Goal: Use online tool/utility: Utilize a website feature to perform a specific function

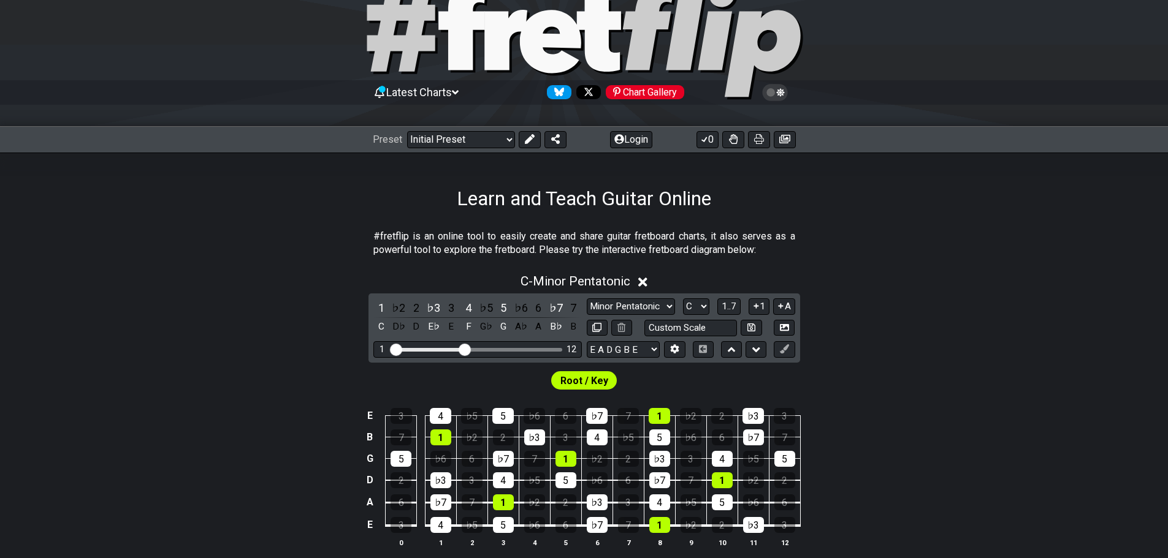
scroll to position [123, 0]
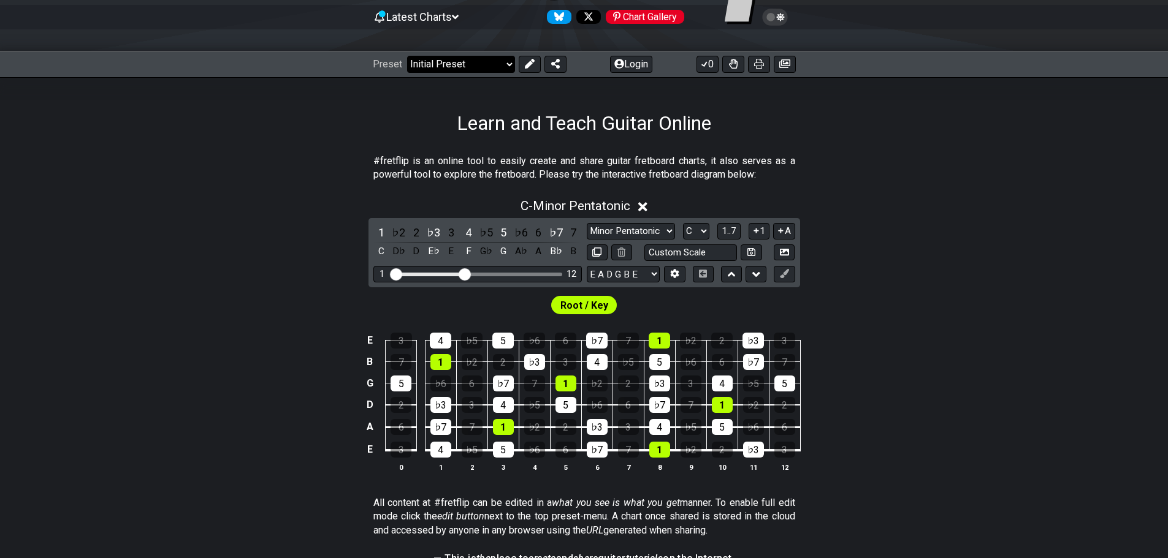
click at [498, 70] on select "Welcome to #fretflip! Initial Preset Custom Preset Minor Pentatonic Major Penta…" at bounding box center [461, 64] width 108 height 17
click at [407, 56] on select "Welcome to #fretflip! Initial Preset Custom Preset Minor Pentatonic Major Penta…" at bounding box center [461, 64] width 108 height 17
select select "/major-pentatonic"
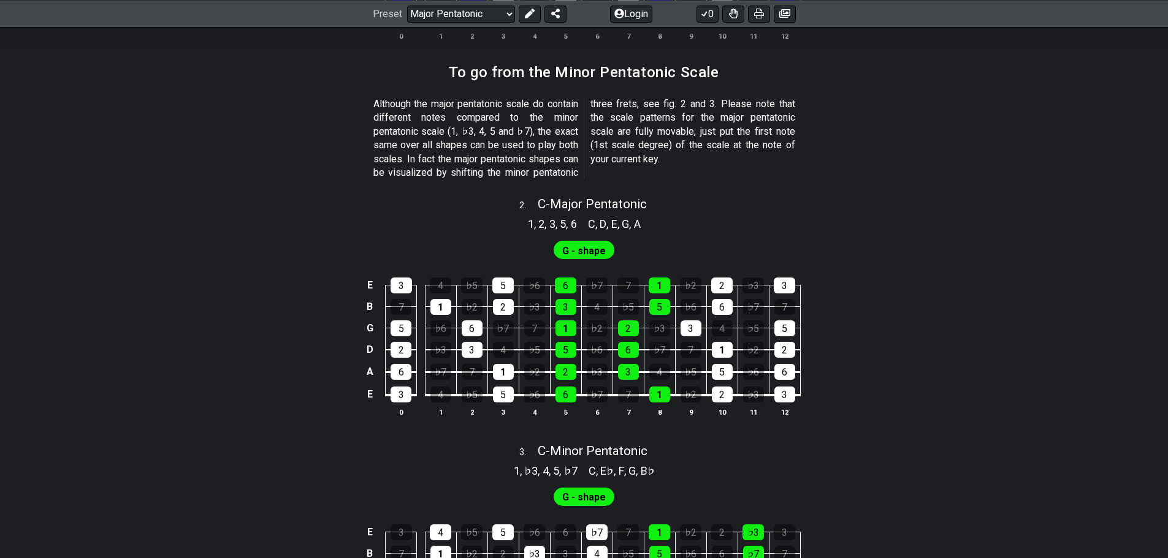
scroll to position [613, 0]
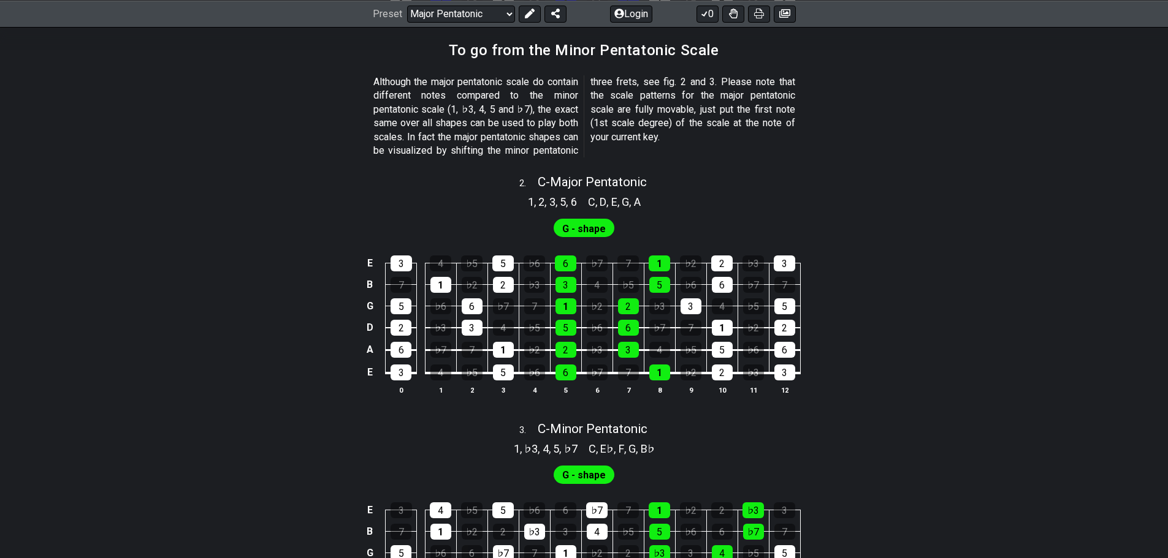
click at [588, 221] on span "G - shape" at bounding box center [584, 229] width 44 height 18
click at [566, 176] on div "C - Major Pentatonic" at bounding box center [592, 177] width 109 height 21
select select "C"
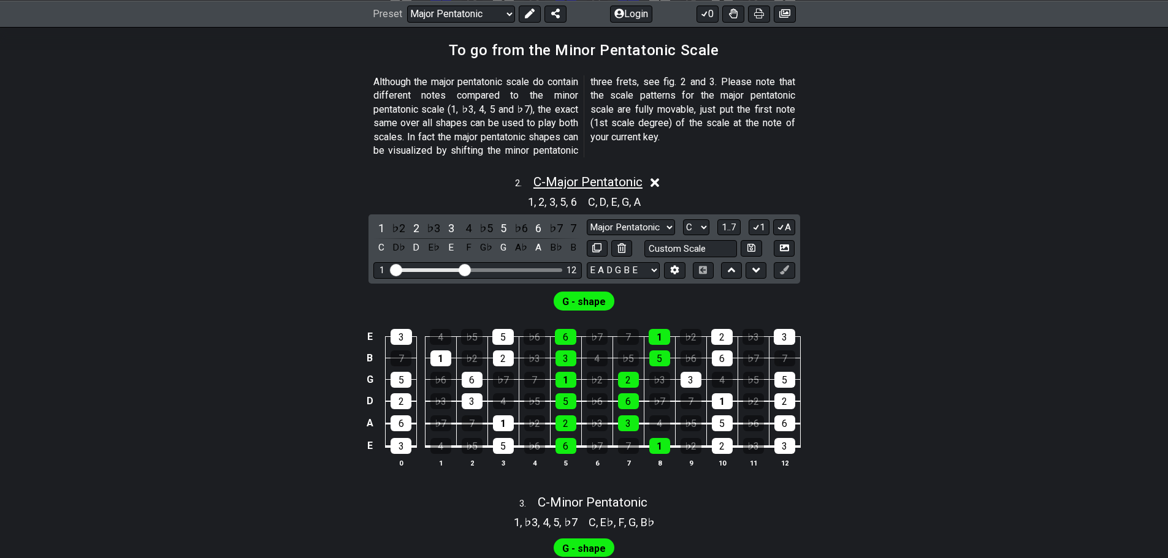
click at [564, 181] on span "C - Major Pentatonic" at bounding box center [587, 182] width 109 height 15
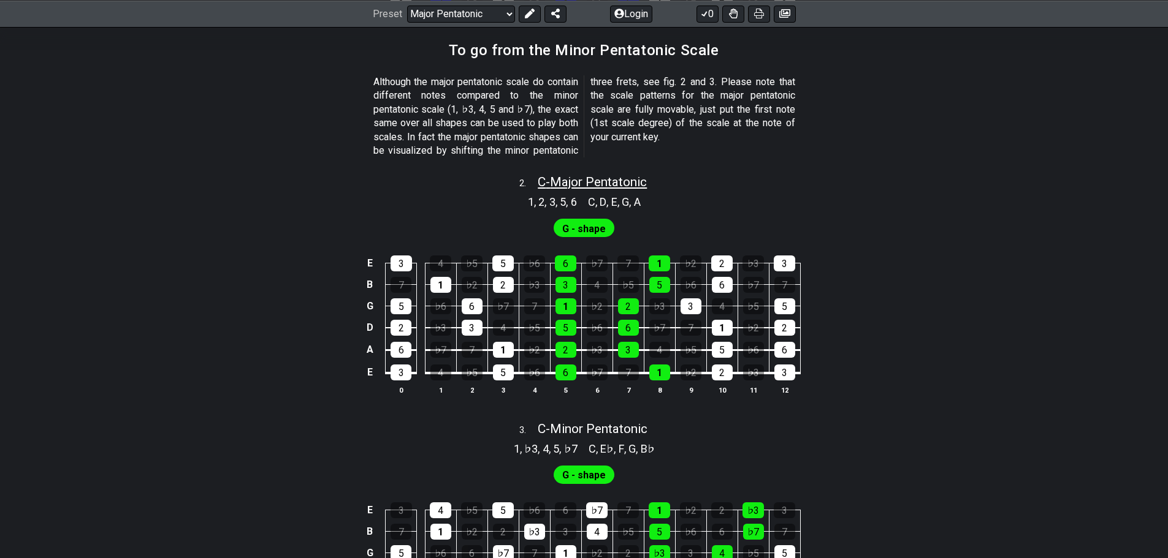
click at [563, 181] on span "C - Major Pentatonic" at bounding box center [592, 182] width 109 height 15
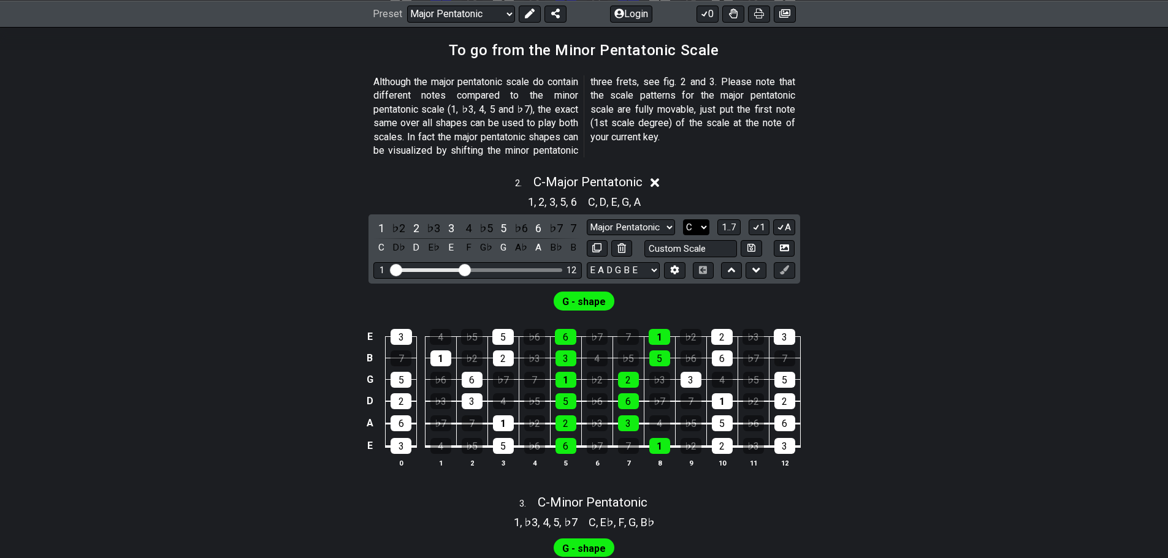
click at [702, 229] on select "A♭ A A♯ B♭ B C C♯ D♭ D D♯ E♭ E F F♯ G♭ G G♯" at bounding box center [696, 227] width 26 height 17
click at [683, 219] on select "A♭ A A♯ B♭ B C C♯ D♭ D D♯ E♭ E F F♯ G♭ G G♯" at bounding box center [696, 227] width 26 height 17
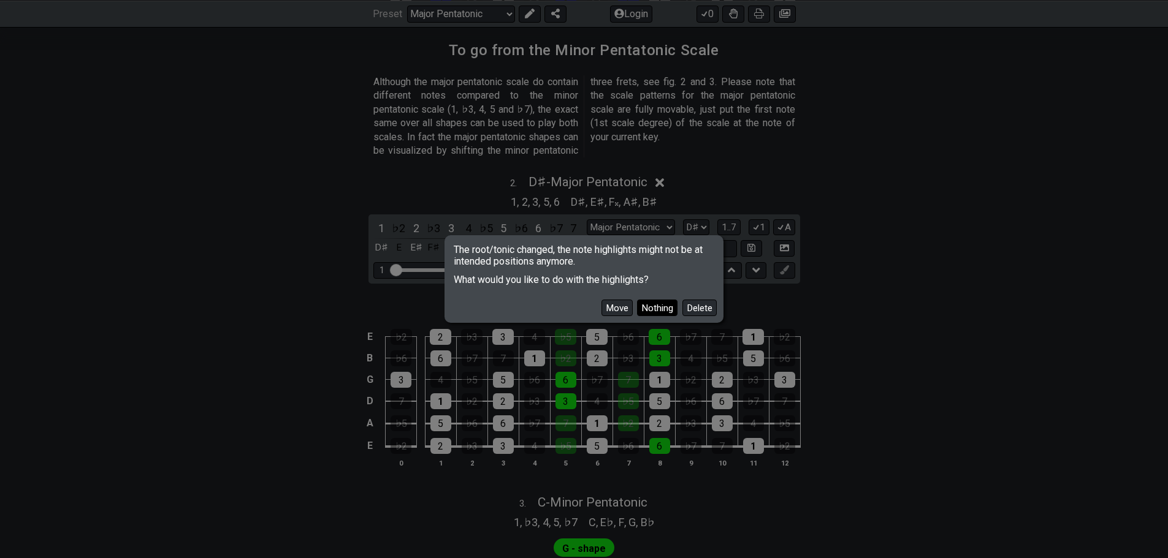
click at [658, 308] on button "Nothing" at bounding box center [657, 308] width 40 height 17
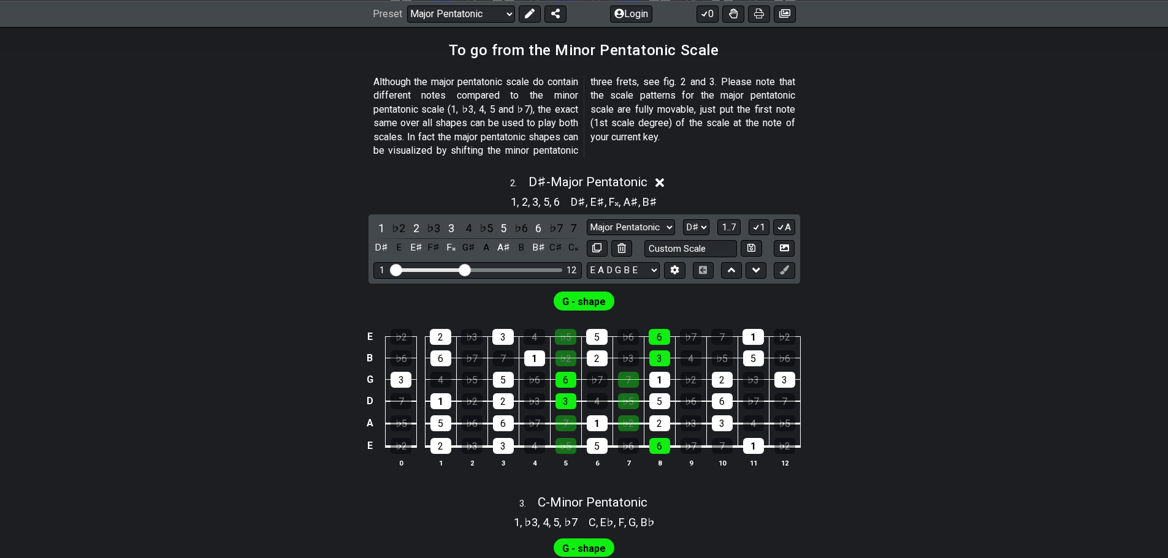
click at [600, 302] on span "G - shape" at bounding box center [584, 302] width 44 height 18
click at [650, 231] on select "Major Pentatonic Notes Minor Pentatonic Major Pentatonic Minor Blues Major Blue…" at bounding box center [631, 227] width 88 height 17
click at [587, 219] on select "Major Pentatonic Notes Minor Pentatonic Major Pentatonic Minor Blues Major Blue…" at bounding box center [631, 227] width 88 height 17
click at [705, 224] on select "A♭ A A♯ B♭ B C C♯ D♭ D D♯ E♭ E F F♯ G♭ G G♯" at bounding box center [696, 227] width 26 height 17
click at [683, 219] on select "A♭ A A♯ B♭ B C C♯ D♭ D D♯ E♭ E F F♯ G♭ G G♯" at bounding box center [696, 227] width 26 height 17
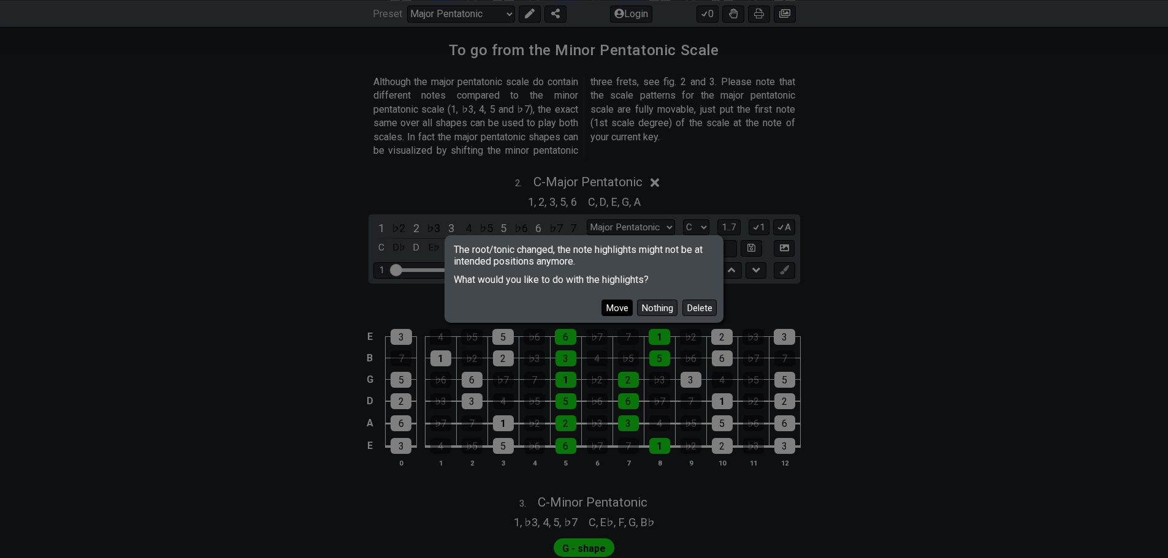
click at [617, 309] on button "Move" at bounding box center [616, 308] width 31 height 17
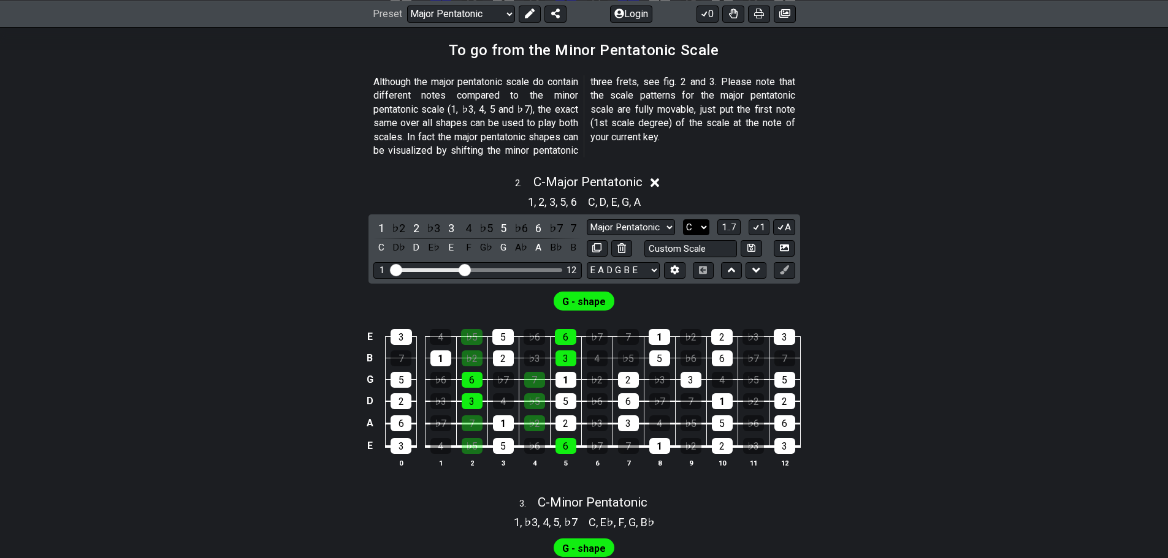
click at [707, 227] on select "A♭ A A♯ B♭ B C C♯ D♭ D D♯ E♭ E F F♯ G♭ G G♯" at bounding box center [696, 227] width 26 height 17
select select "D#"
click at [683, 219] on select "A♭ A A♯ B♭ B C C♯ D♭ D D♯ E♭ E F F♯ G♭ G G♯" at bounding box center [696, 227] width 26 height 17
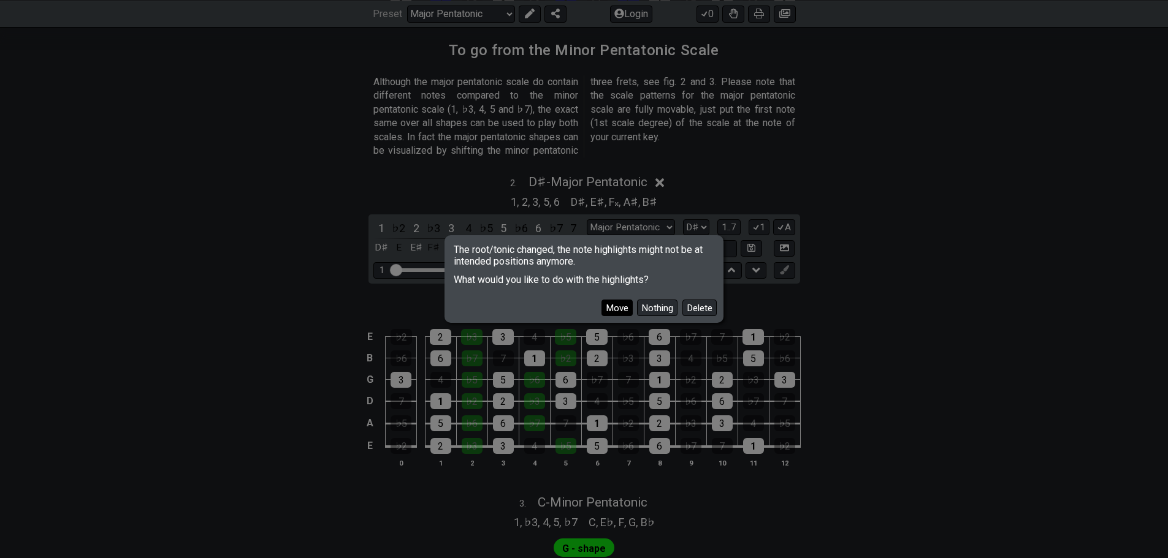
click at [608, 306] on button "Move" at bounding box center [616, 308] width 31 height 17
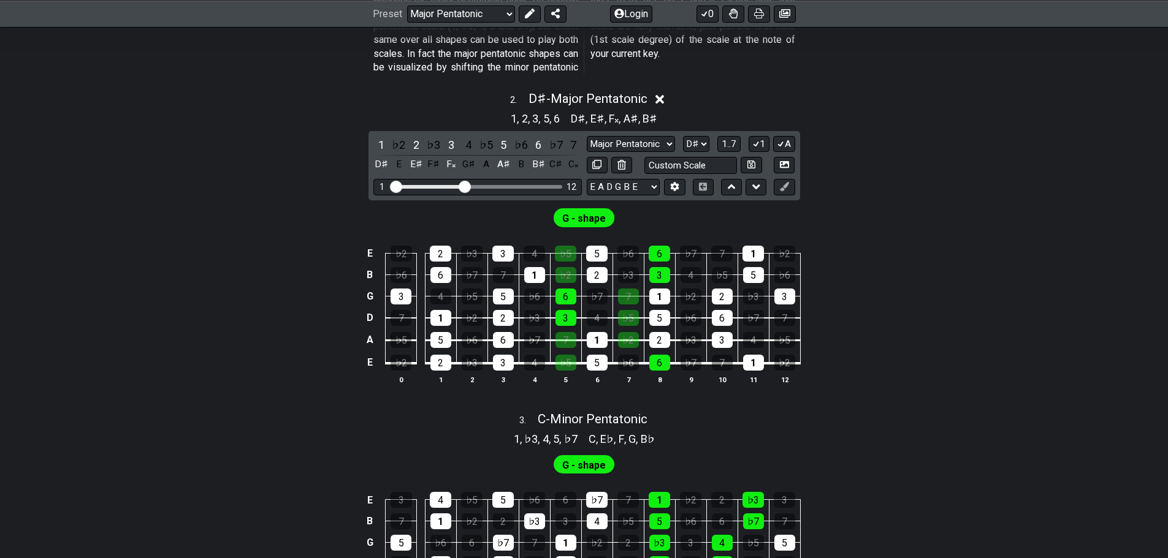
scroll to position [674, 0]
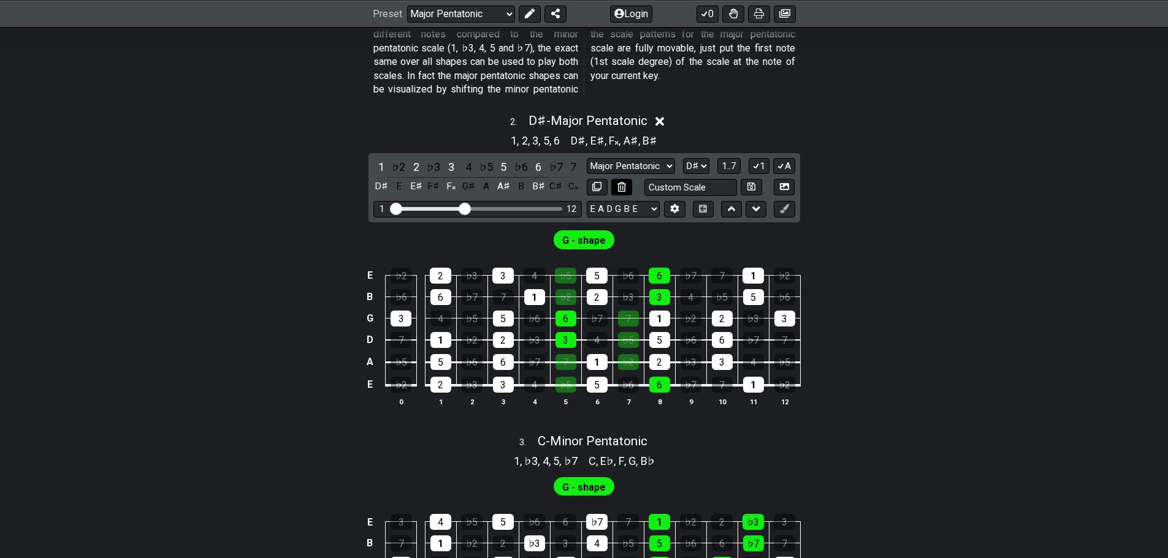
click at [618, 183] on icon at bounding box center [621, 186] width 8 height 9
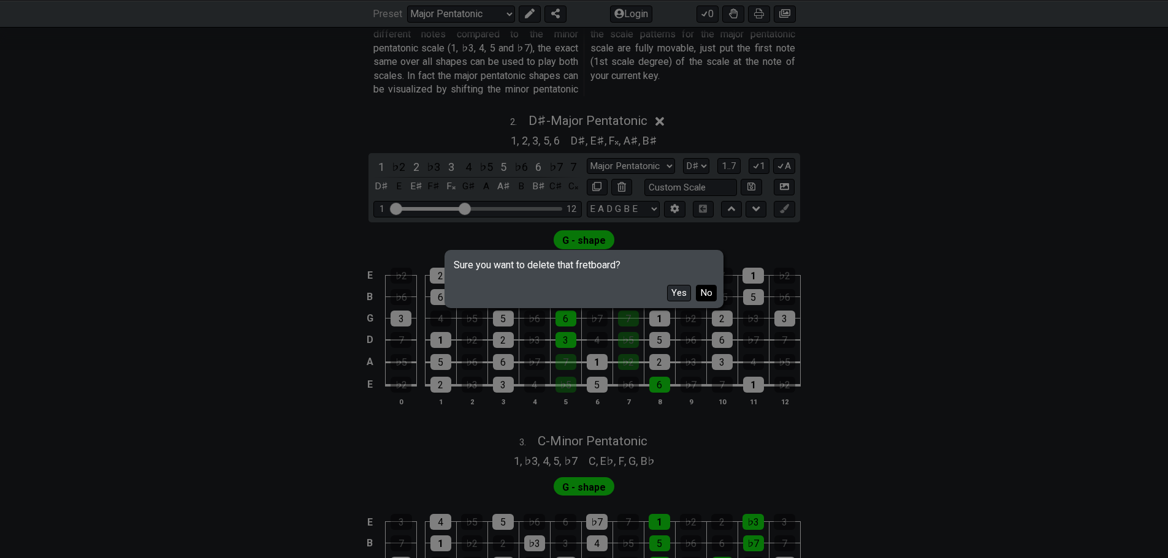
click at [699, 296] on button "No" at bounding box center [706, 293] width 21 height 17
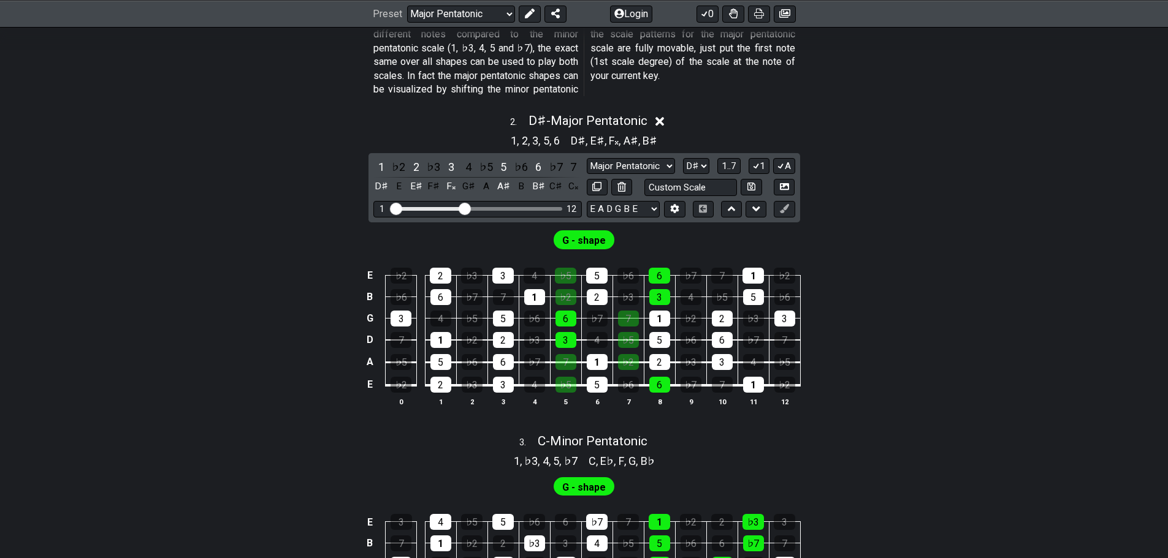
click at [572, 245] on span "G - shape" at bounding box center [584, 241] width 44 height 18
click at [656, 124] on icon at bounding box center [659, 121] width 9 height 13
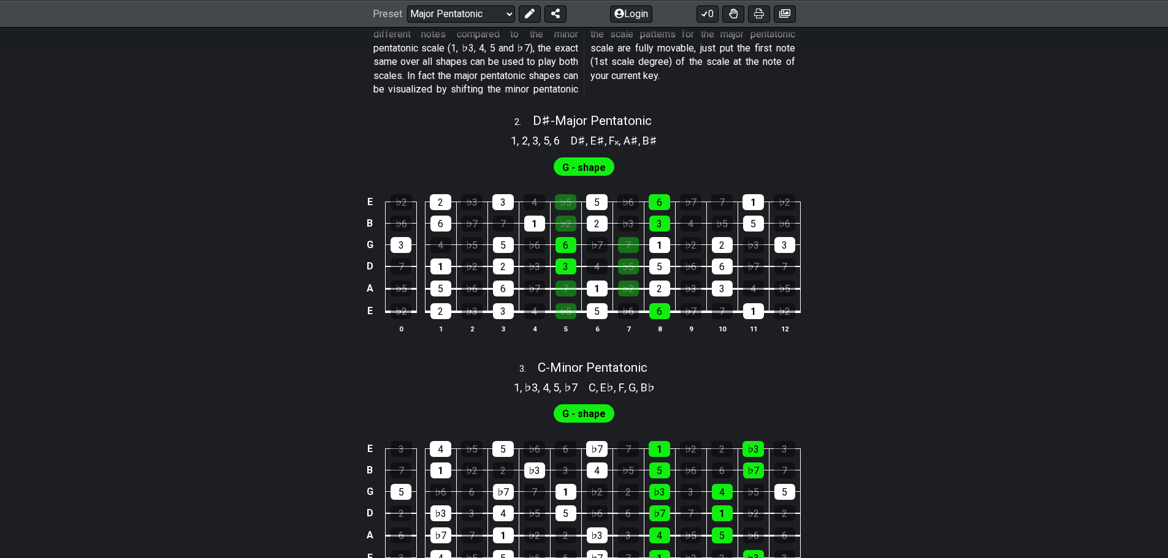
click at [570, 166] on span "G - shape" at bounding box center [584, 168] width 44 height 18
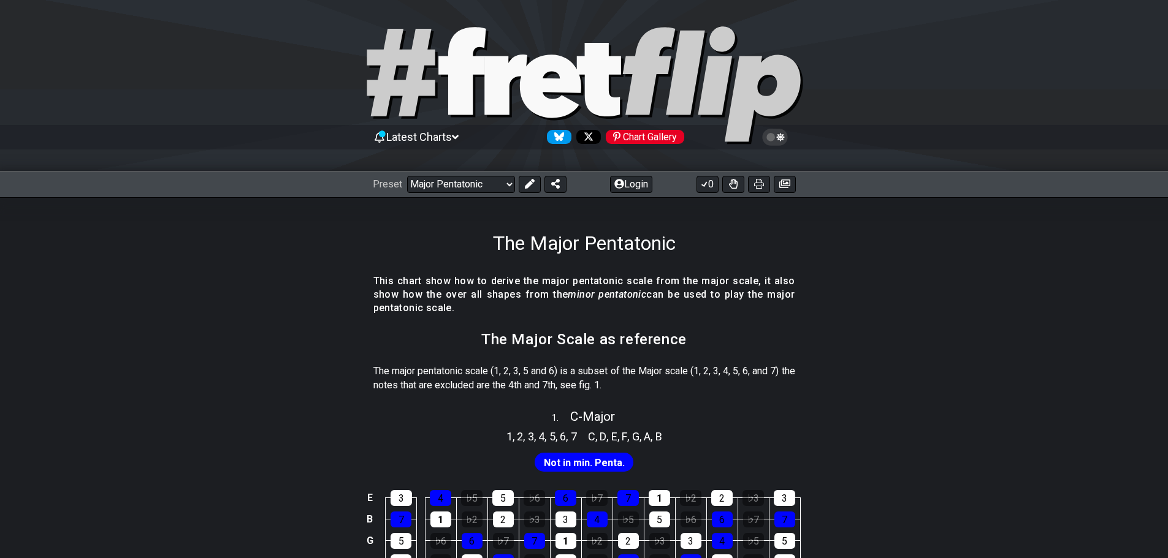
scroll to position [0, 0]
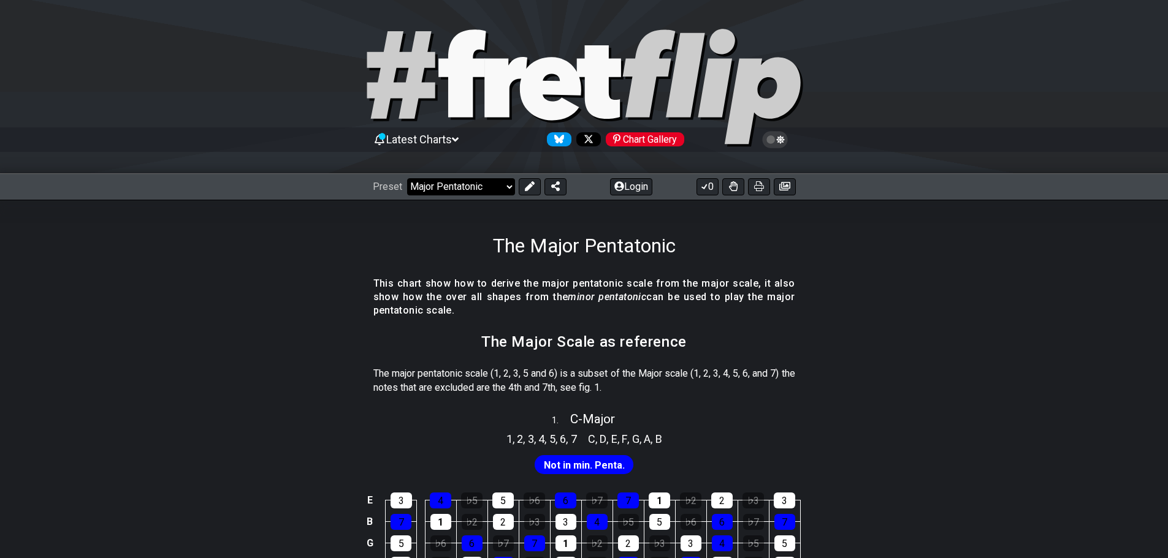
click at [453, 183] on select "Welcome to #fretflip! Initial Preset Custom Preset Minor Pentatonic Major Penta…" at bounding box center [461, 186] width 108 height 17
click at [407, 178] on select "Welcome to #fretflip! Initial Preset Custom Preset Minor Pentatonic Major Penta…" at bounding box center [461, 186] width 108 height 17
click at [532, 189] on icon at bounding box center [530, 186] width 10 height 10
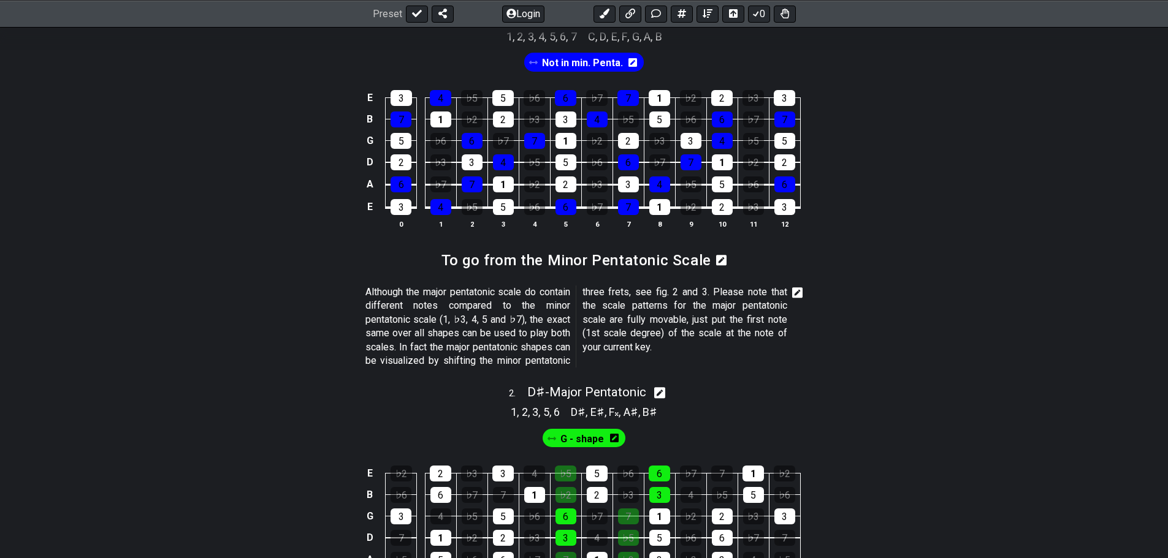
scroll to position [490, 0]
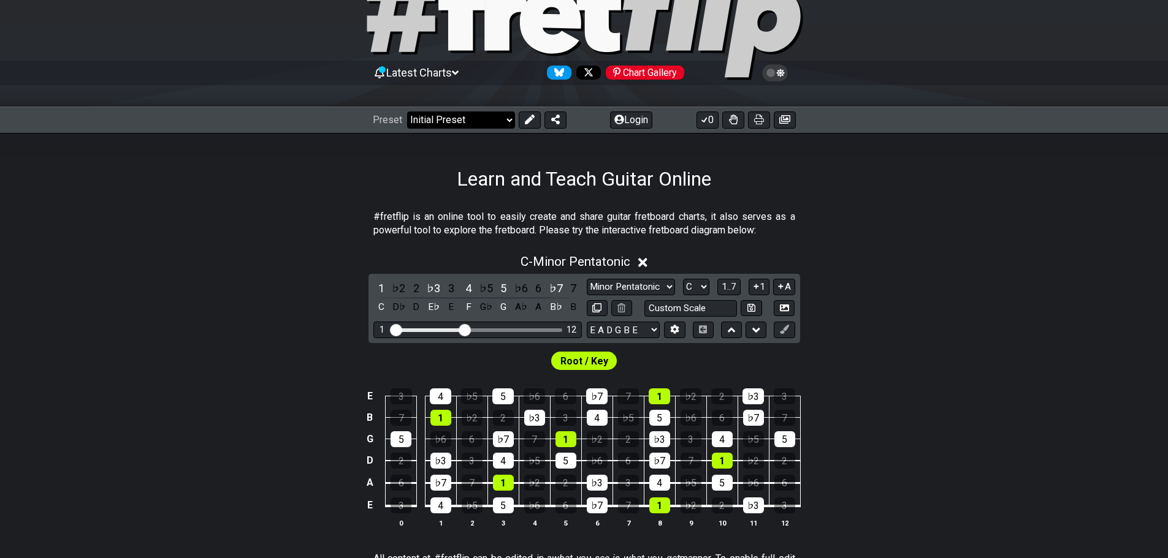
scroll to position [61, 0]
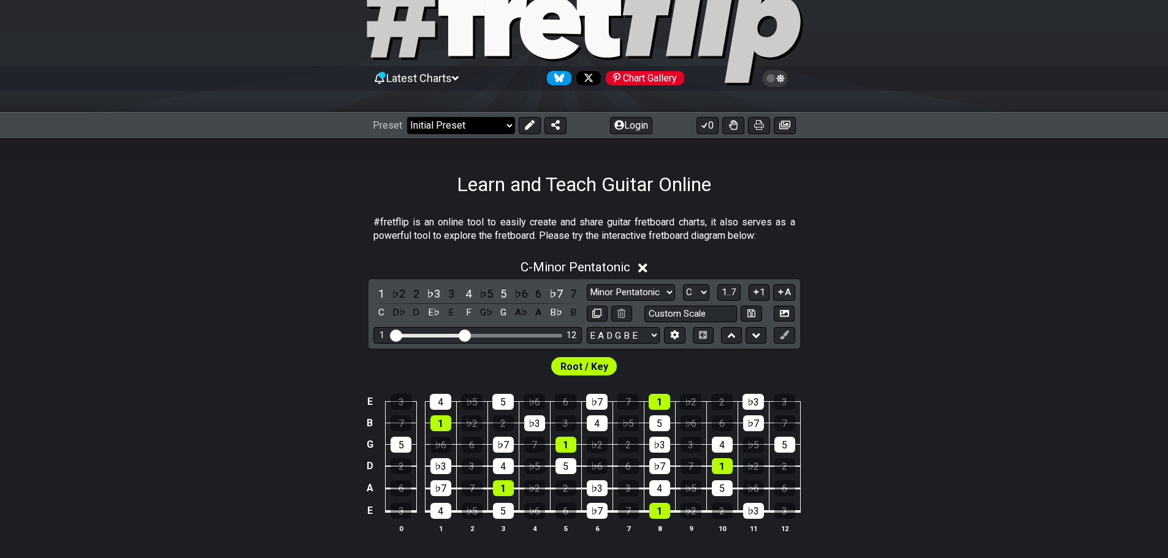
click at [495, 124] on select "Welcome to #fretflip! Initial Preset Custom Preset Minor Pentatonic Major Penta…" at bounding box center [461, 125] width 108 height 17
click at [474, 129] on select "Welcome to #fretflip! Initial Preset Custom Preset Minor Pentatonic Major Penta…" at bounding box center [461, 125] width 108 height 17
click at [407, 117] on select "Welcome to #fretflip! Initial Preset Custom Preset Minor Pentatonic Major Penta…" at bounding box center [461, 125] width 108 height 17
select select "/major-pentatonic"
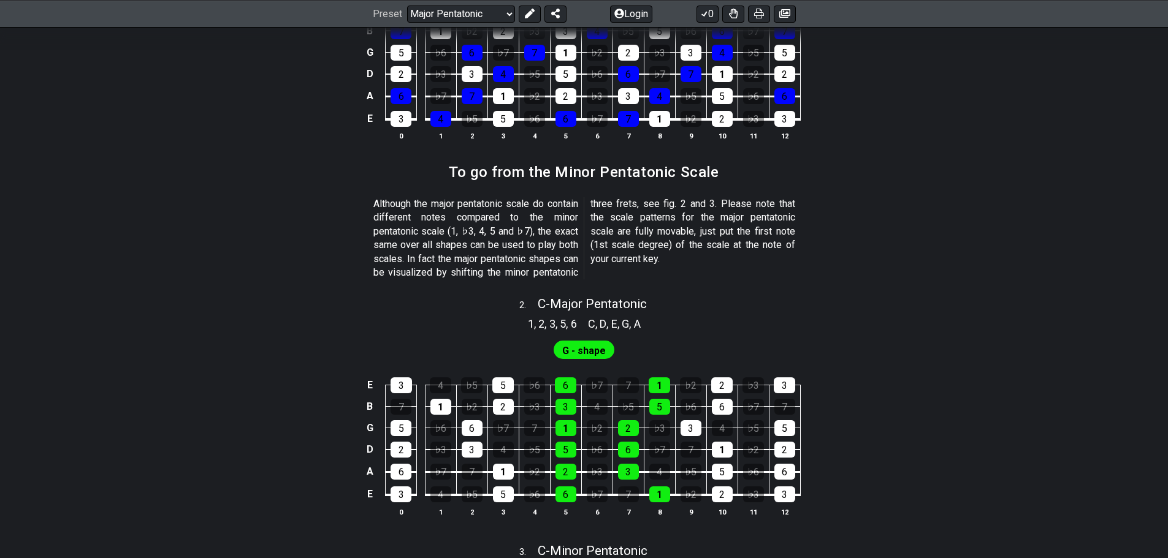
scroll to position [613, 0]
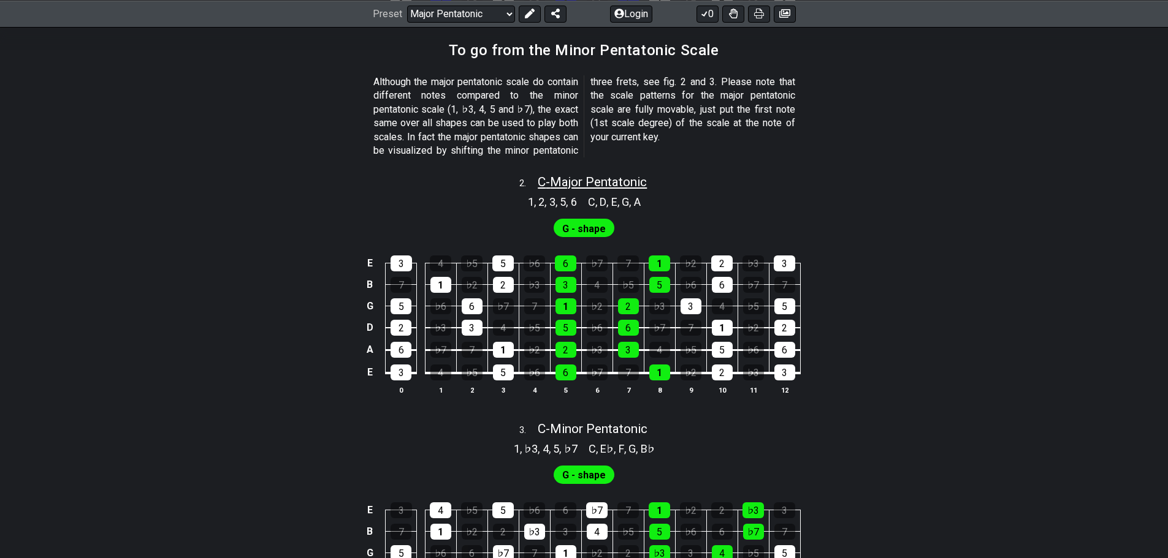
click at [574, 182] on span "C - Major Pentatonic" at bounding box center [592, 182] width 109 height 15
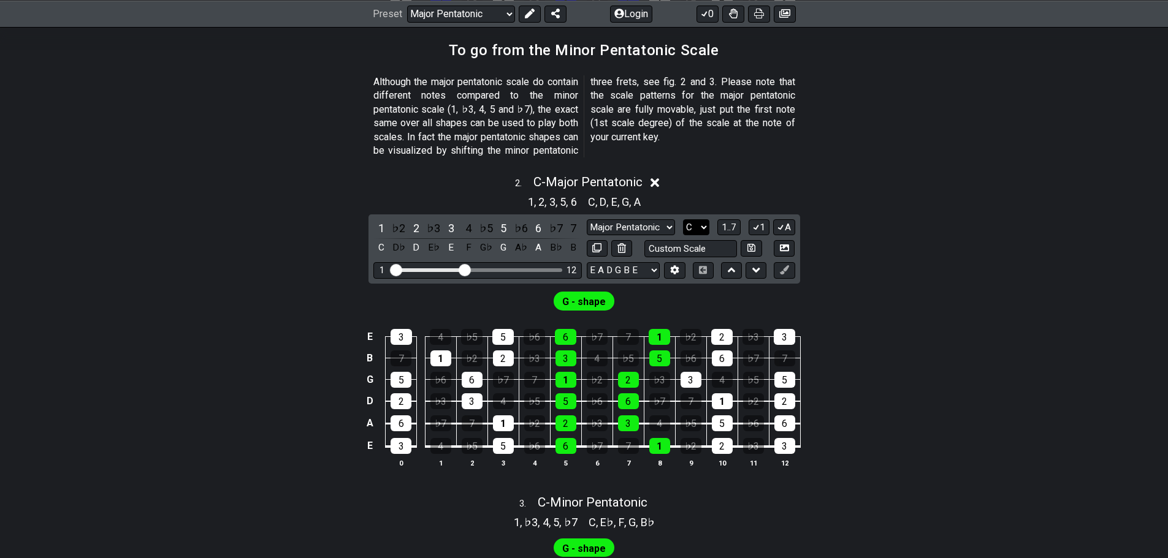
drag, startPoint x: 697, startPoint y: 223, endPoint x: 697, endPoint y: 230, distance: 7.4
click at [697, 223] on select "A♭ A A♯ B♭ B C C♯ D♭ D D♯ E♭ E F F♯ G♭ G G♯" at bounding box center [696, 227] width 26 height 17
select select "D#"
click at [683, 219] on select "A♭ A A♯ B♭ B C C♯ D♭ D D♯ E♭ E F F♯ G♭ G G♯" at bounding box center [696, 227] width 26 height 17
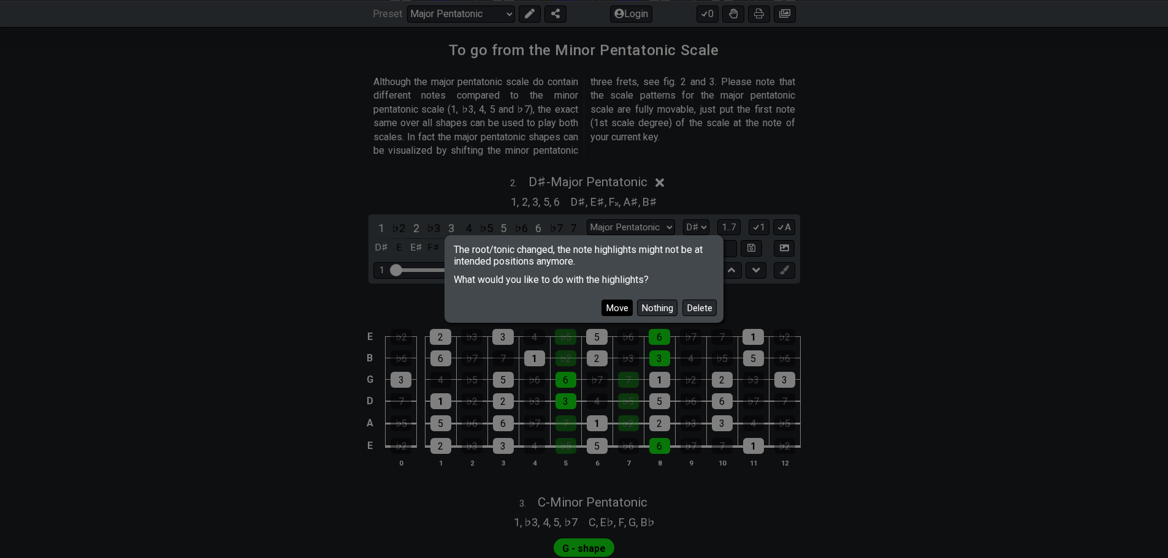
click at [612, 311] on button "Move" at bounding box center [616, 308] width 31 height 17
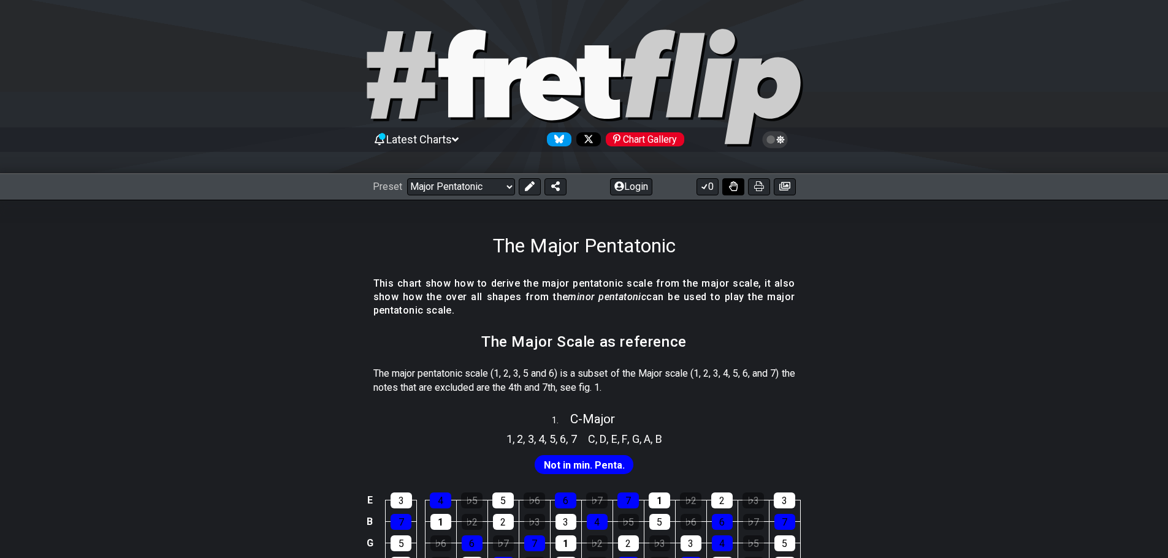
click at [729, 185] on icon at bounding box center [733, 186] width 9 height 10
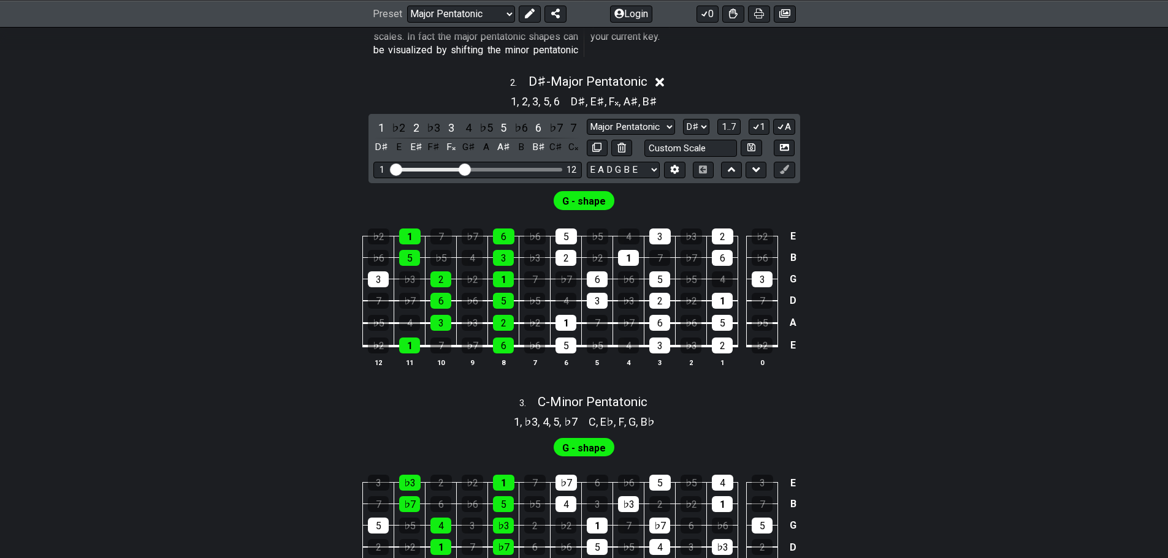
scroll to position [735, 0]
